Goal: Task Accomplishment & Management: Complete application form

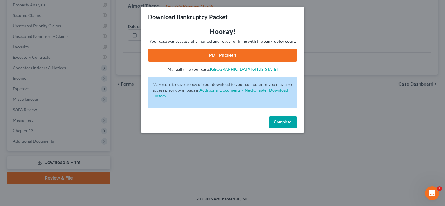
click at [284, 122] on span "Complete!" at bounding box center [283, 122] width 19 height 5
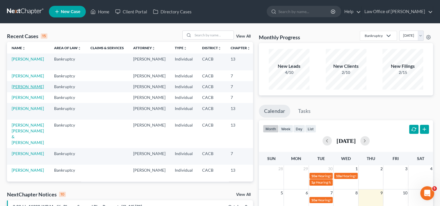
click at [18, 89] on link "[PERSON_NAME]" at bounding box center [28, 86] width 32 height 5
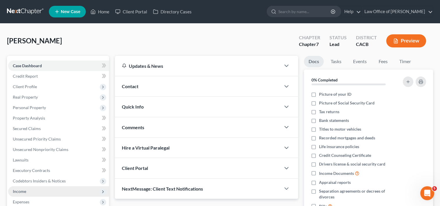
click at [26, 191] on span "Income" at bounding box center [58, 191] width 101 height 10
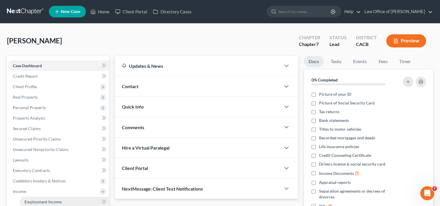
click at [44, 201] on span "Employment Income" at bounding box center [42, 201] width 37 height 5
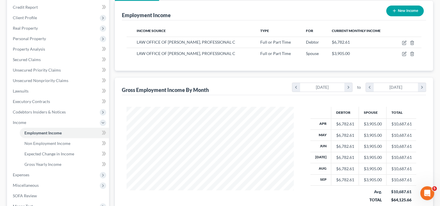
scroll to position [145, 0]
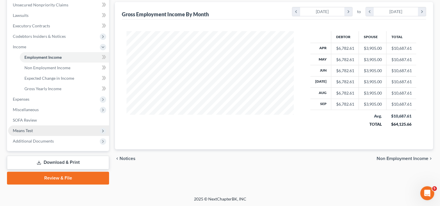
click at [33, 128] on span "Means Test" at bounding box center [58, 130] width 101 height 10
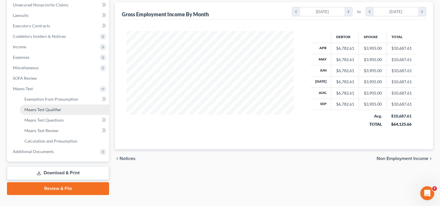
click at [49, 110] on span "Means Test Qualifier" at bounding box center [42, 109] width 37 height 5
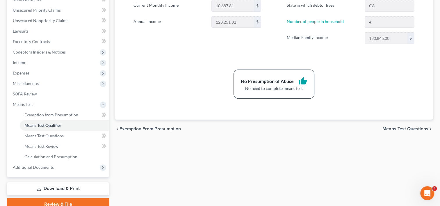
scroll to position [130, 0]
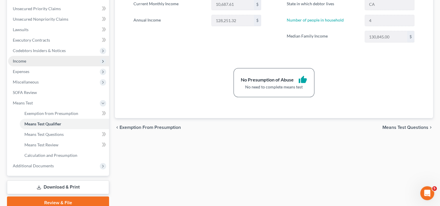
click at [20, 62] on span "Income" at bounding box center [19, 60] width 13 height 5
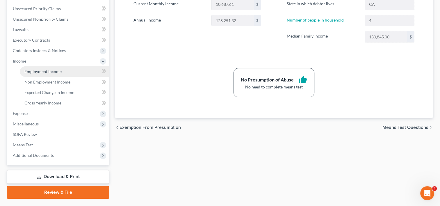
click at [43, 73] on span "Employment Income" at bounding box center [42, 71] width 37 height 5
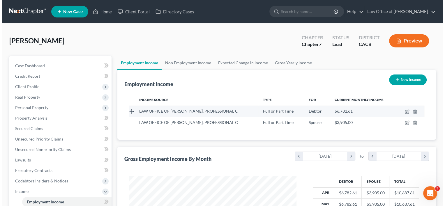
scroll to position [104, 179]
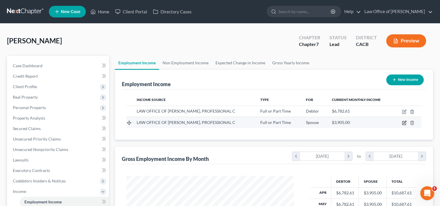
click at [404, 121] on icon "button" at bounding box center [403, 122] width 3 height 3
select select "0"
select select "4"
select select "0"
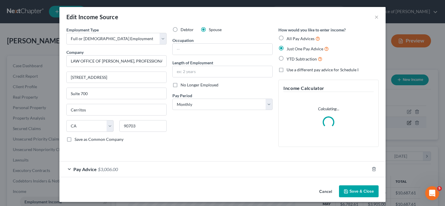
scroll to position [104, 180]
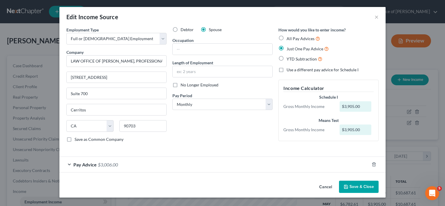
click at [94, 171] on div "Pay Advice $3,006.00" at bounding box center [214, 164] width 310 height 15
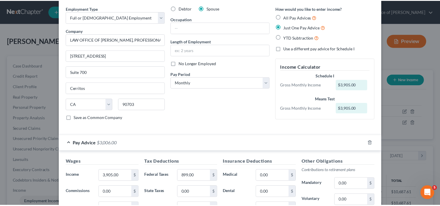
scroll to position [0, 0]
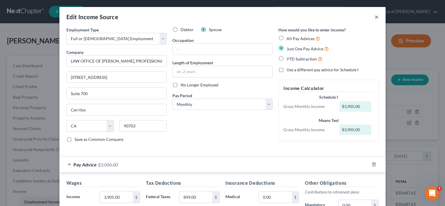
click at [374, 17] on button "×" at bounding box center [376, 16] width 4 height 7
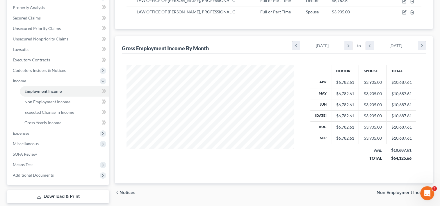
scroll to position [114, 0]
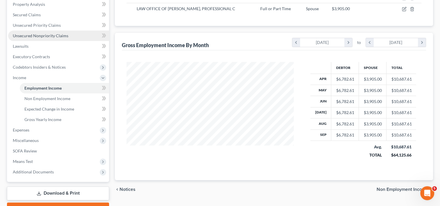
click at [39, 36] on span "Unsecured Nonpriority Claims" at bounding box center [41, 35] width 56 height 5
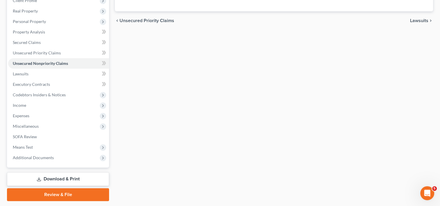
scroll to position [103, 0]
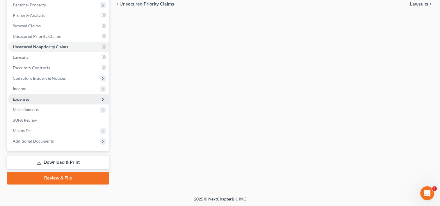
click at [33, 96] on span "Expenses" at bounding box center [58, 99] width 101 height 10
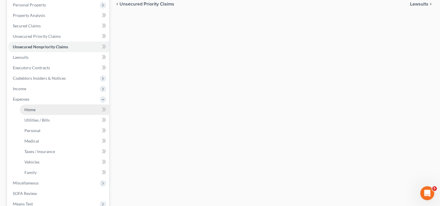
click at [42, 107] on link "Home" at bounding box center [64, 109] width 89 height 10
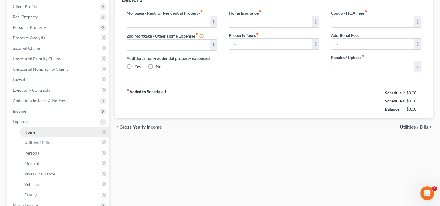
type input "0.00"
radio input "true"
type input "0.00"
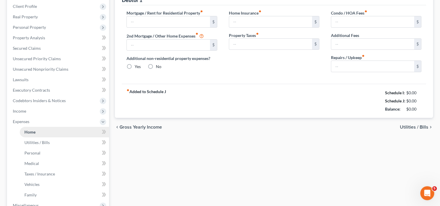
type input "0.00"
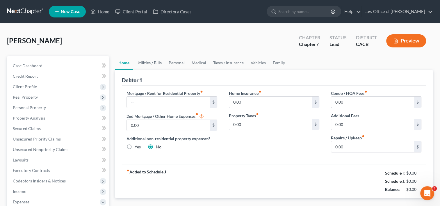
click at [150, 63] on link "Utilities / Bills" at bounding box center [149, 63] width 32 height 14
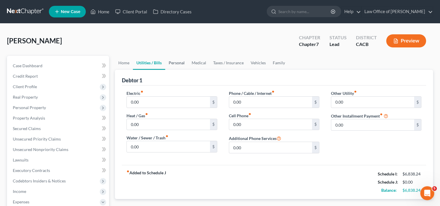
click at [176, 67] on link "Personal" at bounding box center [176, 63] width 23 height 14
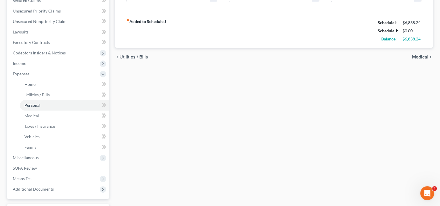
scroll to position [126, 0]
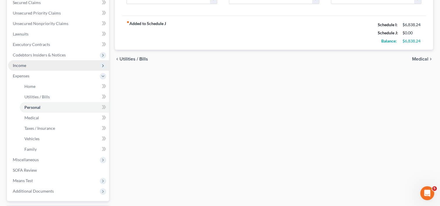
click at [30, 66] on span "Income" at bounding box center [58, 65] width 101 height 10
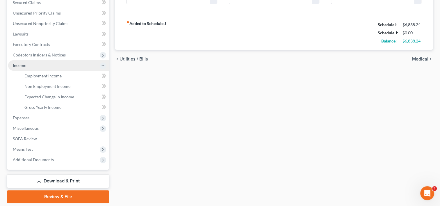
click at [34, 70] on span "Income" at bounding box center [58, 65] width 101 height 10
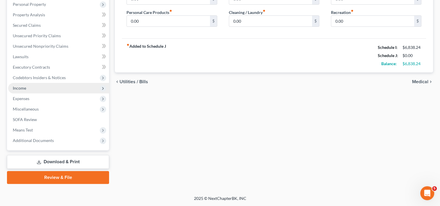
scroll to position [103, 0]
click at [21, 89] on span "Income" at bounding box center [19, 88] width 13 height 5
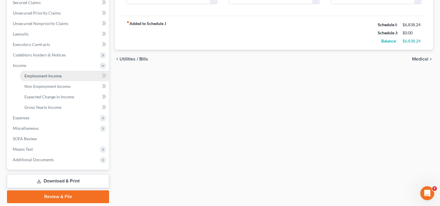
click at [54, 80] on link "Employment Income" at bounding box center [64, 76] width 89 height 10
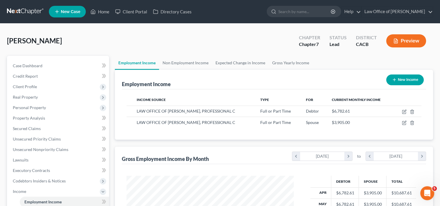
scroll to position [104, 179]
click at [431, 61] on ul "Employment Income Non Employment Income Expected Change in Income Gross Yearly …" at bounding box center [274, 63] width 318 height 14
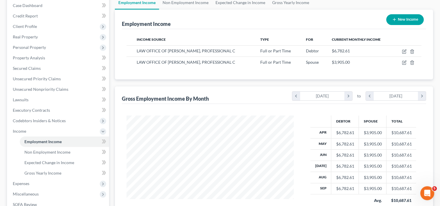
scroll to position [60, 0]
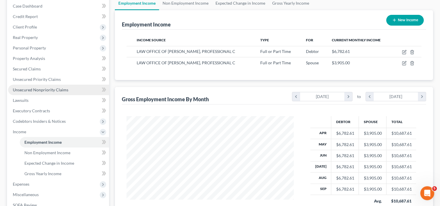
click at [55, 91] on span "Unsecured Nonpriority Claims" at bounding box center [41, 89] width 56 height 5
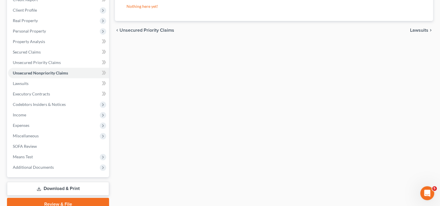
scroll to position [103, 0]
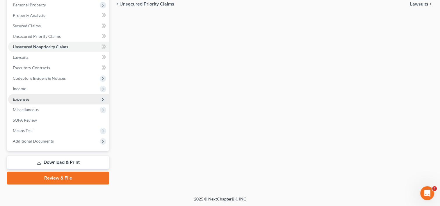
click at [24, 98] on span "Expenses" at bounding box center [21, 99] width 17 height 5
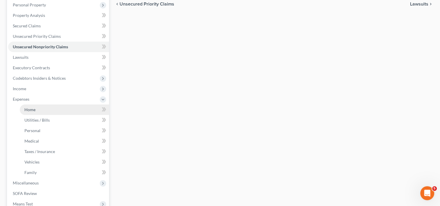
click at [28, 108] on span "Home" at bounding box center [29, 109] width 11 height 5
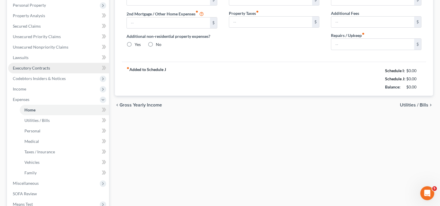
scroll to position [56, 0]
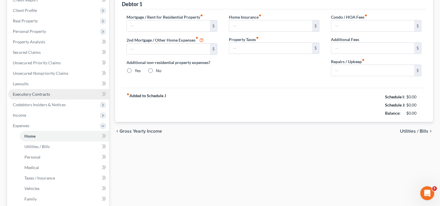
type input "0.00"
radio input "true"
type input "0.00"
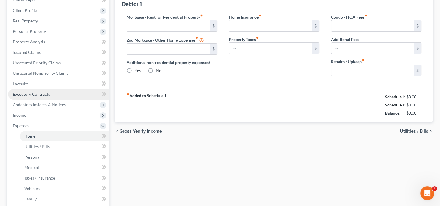
type input "0.00"
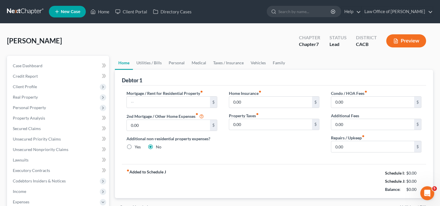
scroll to position [0, 0]
click at [145, 62] on link "Utilities / Bills" at bounding box center [149, 63] width 32 height 14
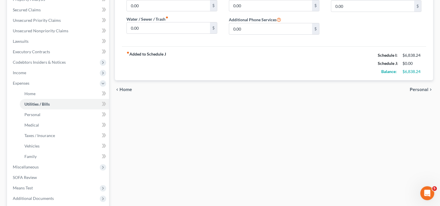
scroll to position [120, 0]
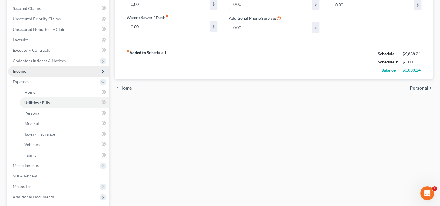
click at [34, 68] on span "Income" at bounding box center [58, 71] width 101 height 10
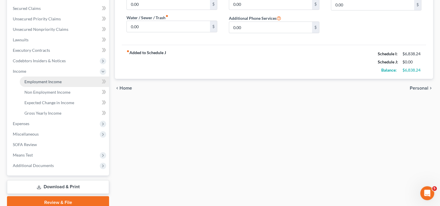
click at [38, 80] on span "Employment Income" at bounding box center [42, 81] width 37 height 5
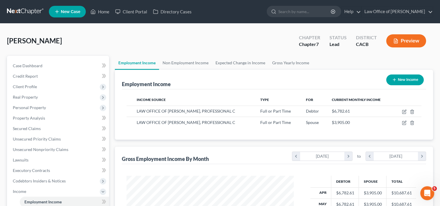
click at [196, 136] on div "Income Source Type For Current Monthly Income LAW OFFICE OF [PERSON_NAME], PROF…" at bounding box center [274, 114] width 304 height 50
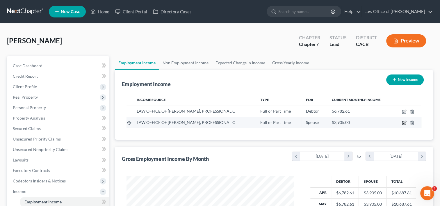
click at [405, 121] on icon "button" at bounding box center [404, 122] width 5 height 5
select select "0"
select select "4"
select select "0"
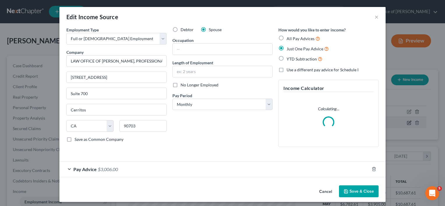
scroll to position [104, 180]
click at [112, 165] on div "Pay Advice $3,006.00" at bounding box center [214, 169] width 310 height 15
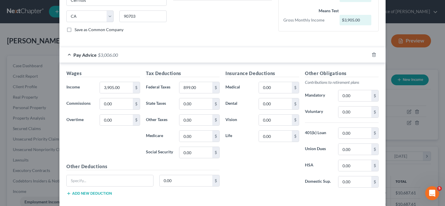
scroll to position [110, 0]
click at [121, 90] on input "3,905.00" at bounding box center [116, 87] width 33 height 11
type input "6,800"
click at [188, 85] on input "899.00" at bounding box center [195, 87] width 33 height 11
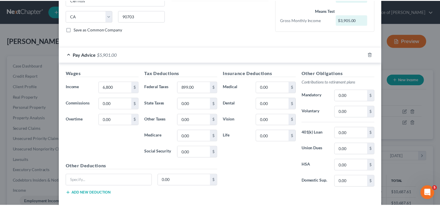
scroll to position [139, 0]
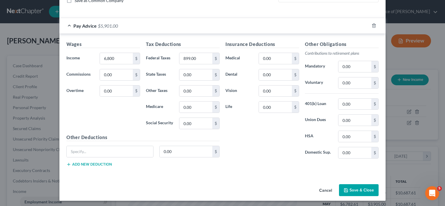
click at [360, 191] on button "Save & Close" at bounding box center [359, 190] width 40 height 12
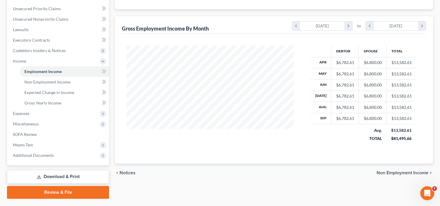
scroll to position [145, 0]
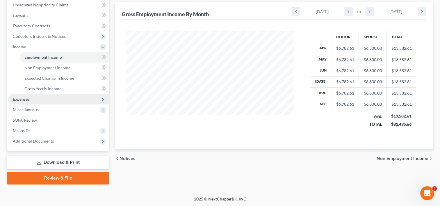
click at [31, 97] on span "Expenses" at bounding box center [58, 99] width 101 height 10
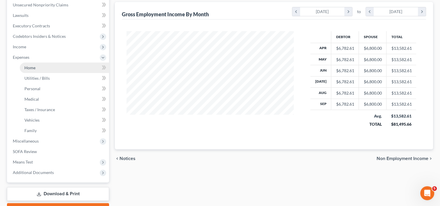
click at [42, 67] on link "Home" at bounding box center [64, 68] width 89 height 10
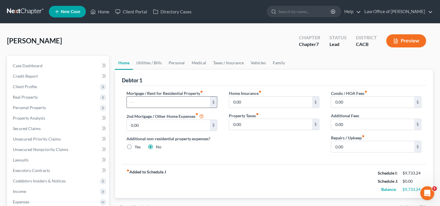
click at [169, 102] on input "text" at bounding box center [168, 102] width 83 height 11
type input "2,700"
type input "100.00"
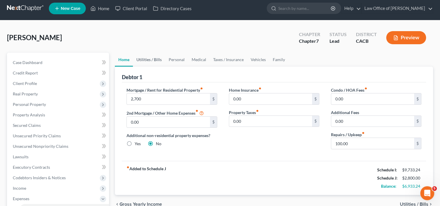
click at [152, 61] on link "Utilities / Bills" at bounding box center [149, 60] width 32 height 14
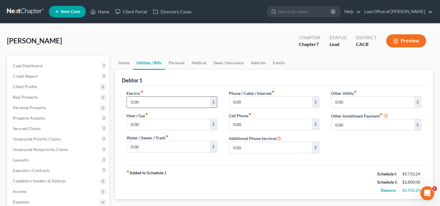
click at [149, 106] on input "0.00" at bounding box center [168, 102] width 83 height 11
type input "300.00"
type input "100.00"
type input "150.00"
type input "200.00"
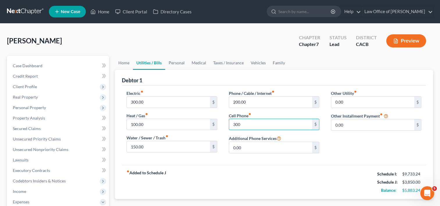
type input "300"
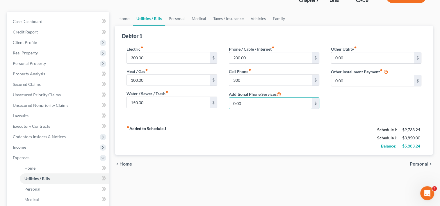
scroll to position [21, 0]
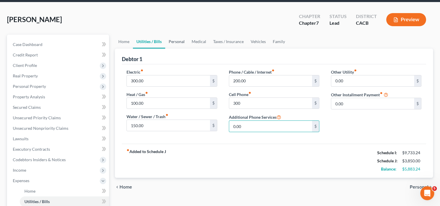
click at [180, 43] on link "Personal" at bounding box center [176, 42] width 23 height 14
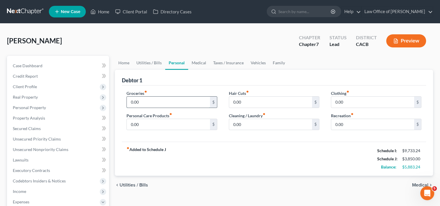
click at [157, 104] on input "0.00" at bounding box center [168, 102] width 83 height 11
type input "0"
type input "1,400"
type input "100"
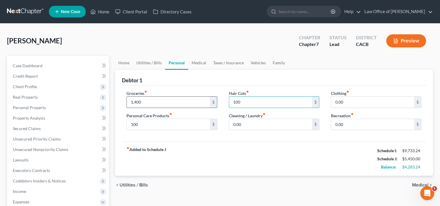
type input "100"
click at [140, 125] on input "100" at bounding box center [168, 124] width 83 height 11
type input "200"
click at [242, 126] on input "0.00" at bounding box center [270, 124] width 83 height 11
type input "100"
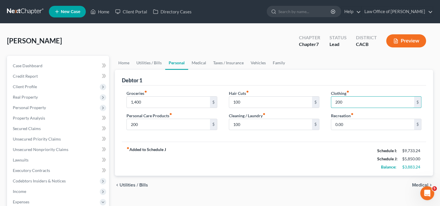
type input "200"
type input "1"
type input "175"
click at [198, 66] on link "Medical" at bounding box center [199, 63] width 22 height 14
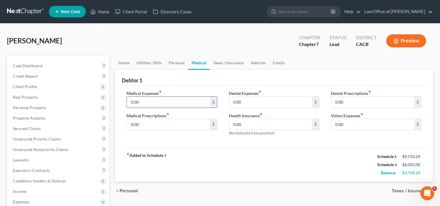
click at [150, 105] on input "0.00" at bounding box center [168, 102] width 83 height 11
type input "200"
click at [221, 63] on link "Taxes / Insurance" at bounding box center [229, 63] width 38 height 14
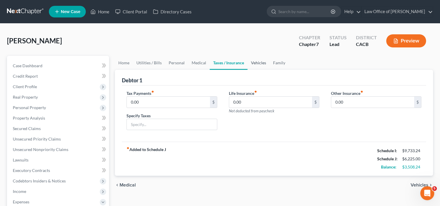
click at [260, 63] on link "Vehicles" at bounding box center [259, 63] width 22 height 14
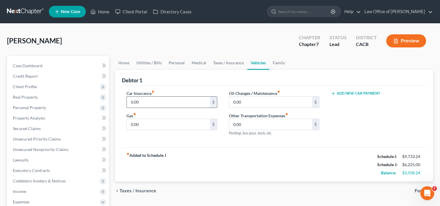
click at [141, 102] on input "0.00" at bounding box center [168, 102] width 83 height 11
type input "300.00"
type input "600"
type input "75.00"
click at [365, 92] on button "Add New Car Payment" at bounding box center [355, 93] width 49 height 5
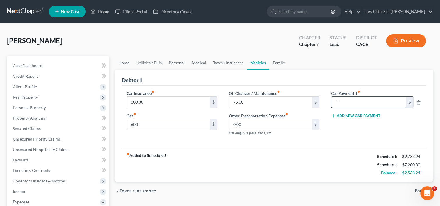
click at [354, 104] on input "text" at bounding box center [368, 102] width 75 height 11
click at [359, 116] on button "Add New Car Payment" at bounding box center [355, 115] width 49 height 5
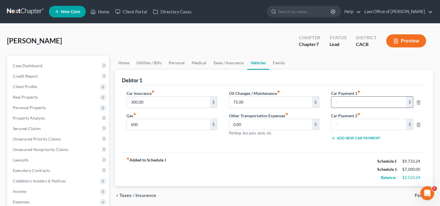
click at [354, 103] on input "text" at bounding box center [368, 102] width 75 height 11
type input "352.00"
click at [356, 122] on input "text" at bounding box center [368, 124] width 75 height 11
type input "980.00"
click at [183, 101] on input "300.00" at bounding box center [168, 102] width 83 height 11
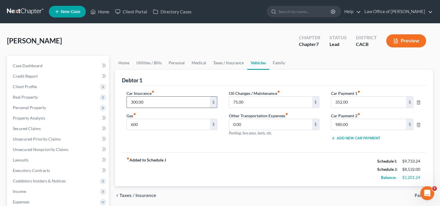
click at [183, 100] on input "300.00" at bounding box center [168, 102] width 83 height 11
type input "350.00"
click at [276, 60] on link "Family" at bounding box center [278, 63] width 19 height 14
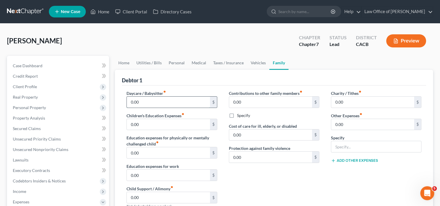
click at [149, 104] on input "0.00" at bounding box center [168, 102] width 83 height 11
click at [250, 102] on input "0.00" at bounding box center [270, 102] width 83 height 11
type input "3"
type input "200"
click at [147, 129] on div "Daycare / Babysitter fiber_manual_record 0.00 $ Children's Education Expenses f…" at bounding box center [172, 152] width 102 height 124
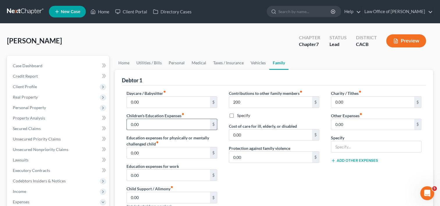
click at [147, 125] on input "0.00" at bounding box center [168, 124] width 83 height 11
type input "50"
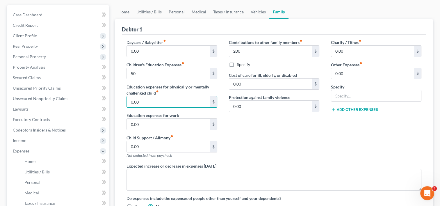
scroll to position [50, 0]
click at [245, 52] on input "200" at bounding box center [270, 51] width 83 height 11
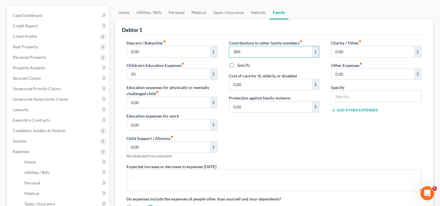
type input "300"
click at [296, 127] on div "Contributions to other family members fiber_manual_record 300 $ Specify Cost of…" at bounding box center [274, 102] width 102 height 124
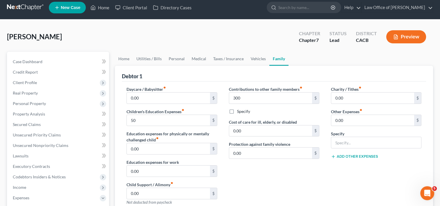
scroll to position [0, 0]
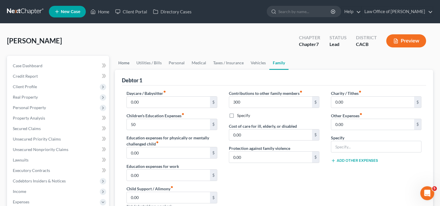
click at [126, 63] on link "Home" at bounding box center [124, 63] width 18 height 14
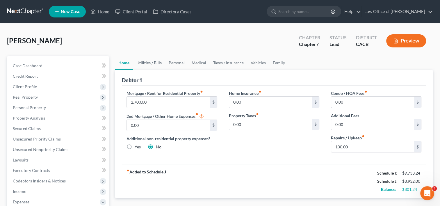
click at [146, 64] on link "Utilities / Bills" at bounding box center [149, 63] width 32 height 14
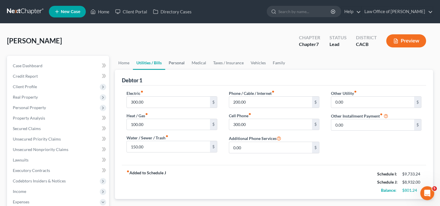
click at [177, 62] on link "Personal" at bounding box center [176, 63] width 23 height 14
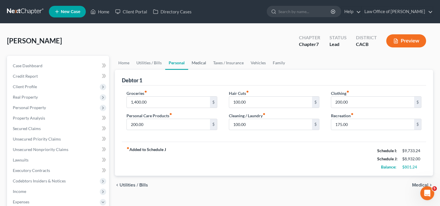
click at [197, 61] on link "Medical" at bounding box center [199, 63] width 22 height 14
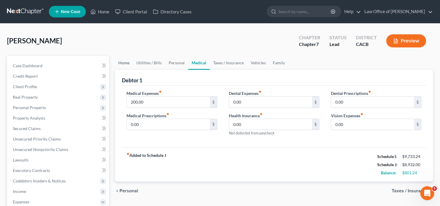
click at [121, 64] on link "Home" at bounding box center [124, 63] width 18 height 14
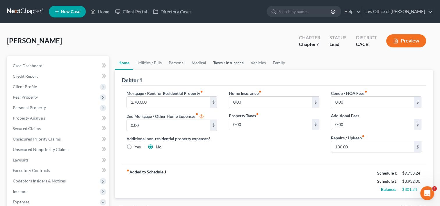
click at [227, 61] on link "Taxes / Insurance" at bounding box center [229, 63] width 38 height 14
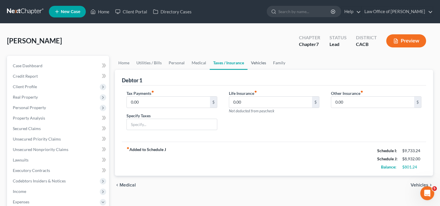
click at [251, 61] on link "Vehicles" at bounding box center [259, 63] width 22 height 14
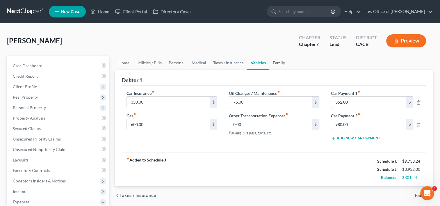
click at [281, 61] on link "Family" at bounding box center [278, 63] width 19 height 14
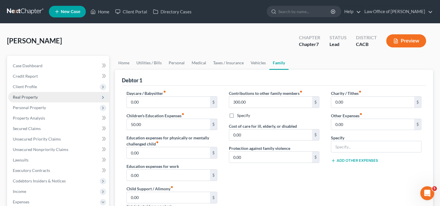
click at [35, 98] on span "Real Property" at bounding box center [25, 97] width 25 height 5
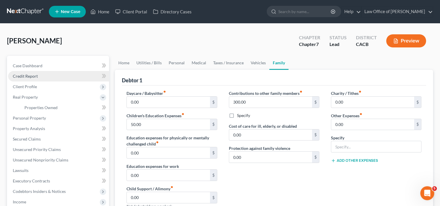
click at [35, 74] on span "Credit Report" at bounding box center [25, 76] width 25 height 5
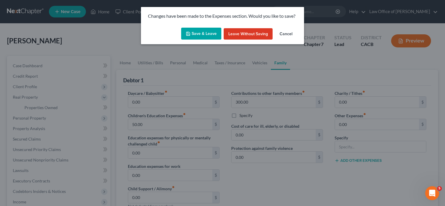
click at [201, 34] on button "Save & Leave" at bounding box center [201, 34] width 40 height 12
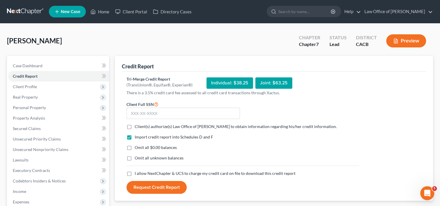
click at [135, 126] on label "Client(s) authorize(s) Law Office of [PERSON_NAME] to obtain information regard…" at bounding box center [236, 127] width 202 height 6
click at [137, 126] on input "Client(s) authorize(s) Law Office of [PERSON_NAME] to obtain information regard…" at bounding box center [139, 126] width 4 height 4
checkbox input "true"
click at [135, 172] on label "I allow NextChapter & UCS to charge my credit card on file to download this cre…" at bounding box center [215, 174] width 161 height 6
click at [137, 172] on input "I allow NextChapter & UCS to charge my credit card on file to download this cre…" at bounding box center [139, 173] width 4 height 4
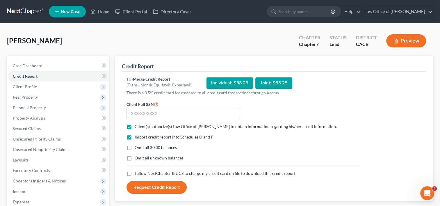
checkbox input "true"
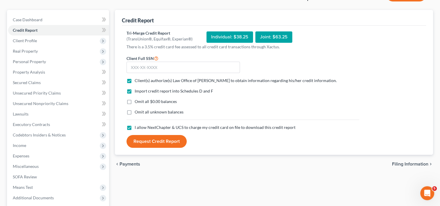
scroll to position [45, 0]
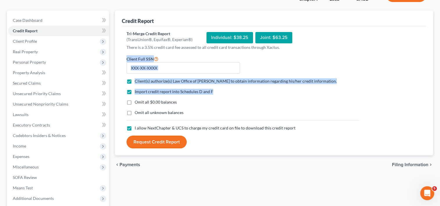
drag, startPoint x: 436, startPoint y: 88, endPoint x: 426, endPoint y: 54, distance: 35.6
click at [426, 54] on div "[PERSON_NAME] Upgraded Chapter Chapter 7 Status Lead District CACB Preview Peti…" at bounding box center [220, 115] width 440 height 275
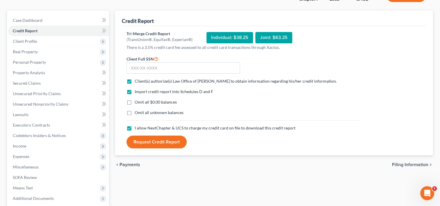
click at [227, 155] on div "chevron_left Payments Filing Information chevron_right" at bounding box center [274, 164] width 318 height 19
